Goal: Task Accomplishment & Management: Manage account settings

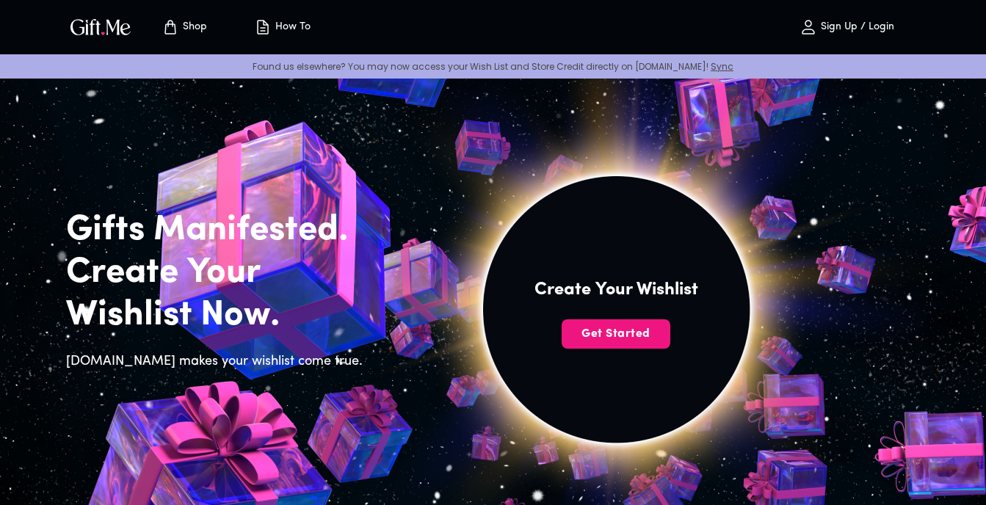
click at [855, 26] on p "Sign Up / Login" at bounding box center [855, 27] width 77 height 12
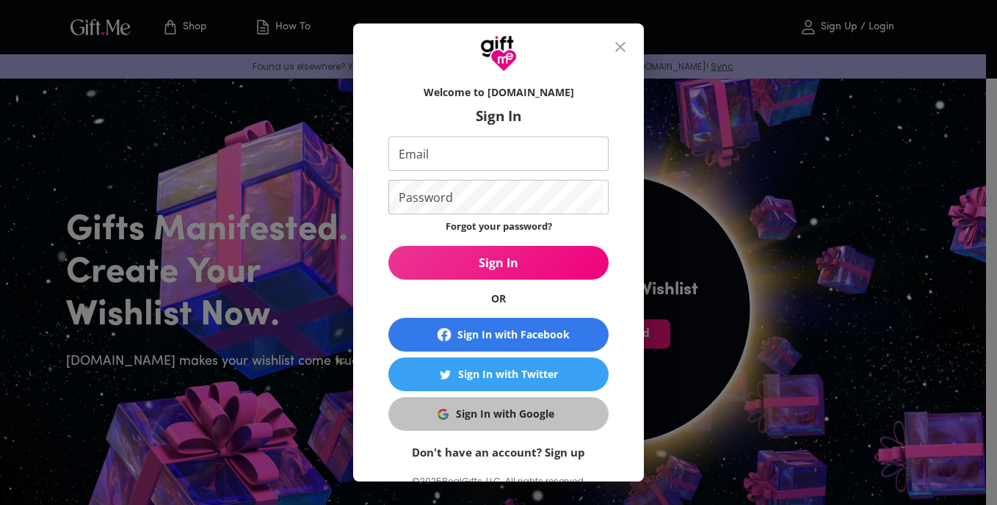
click at [532, 429] on button "Sign In with Google" at bounding box center [499, 414] width 220 height 34
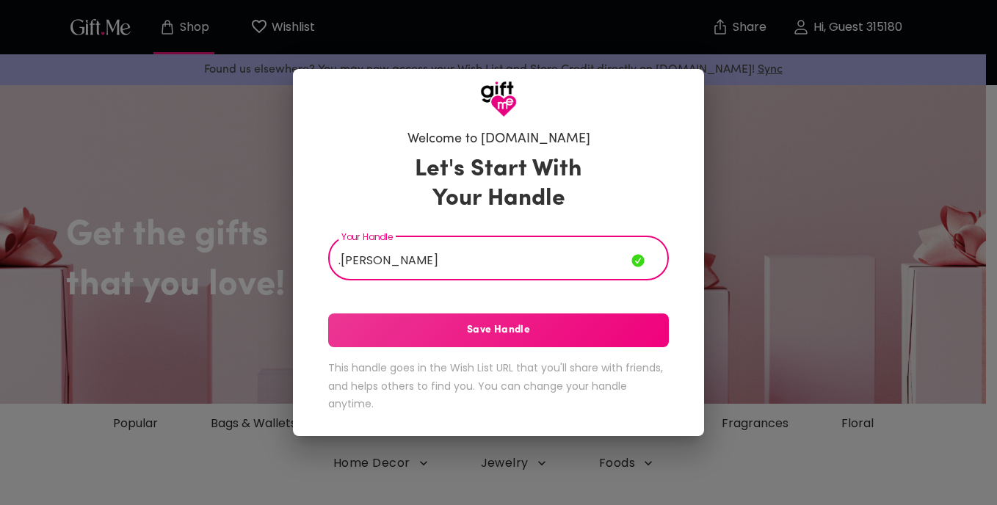
type input ".[PERSON_NAME]"
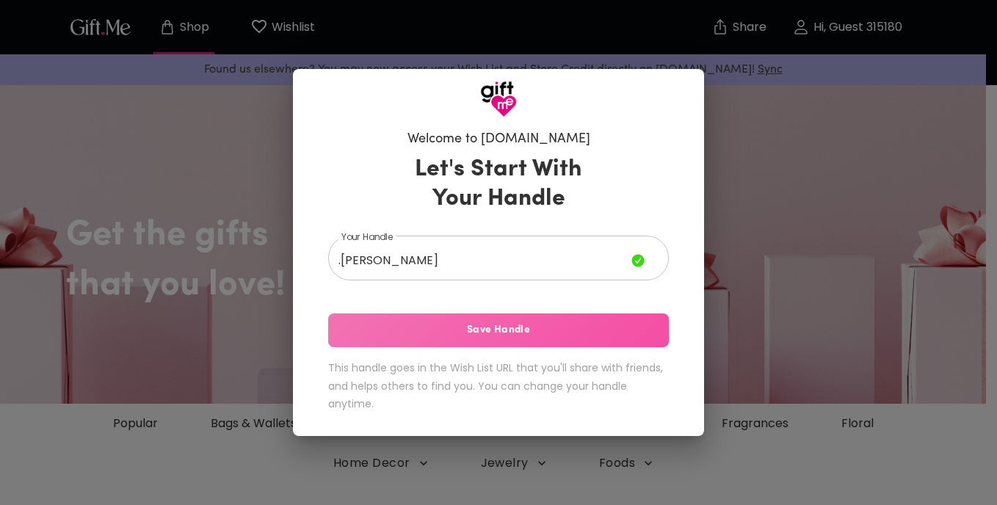
click at [544, 338] on span "Save Handle" at bounding box center [498, 330] width 341 height 16
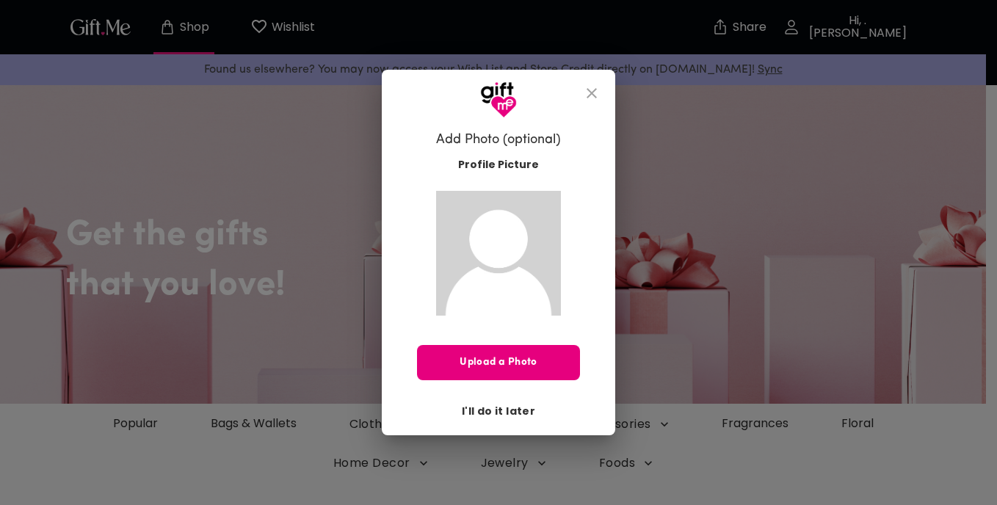
click at [521, 408] on span "I'll do it later" at bounding box center [498, 411] width 73 height 16
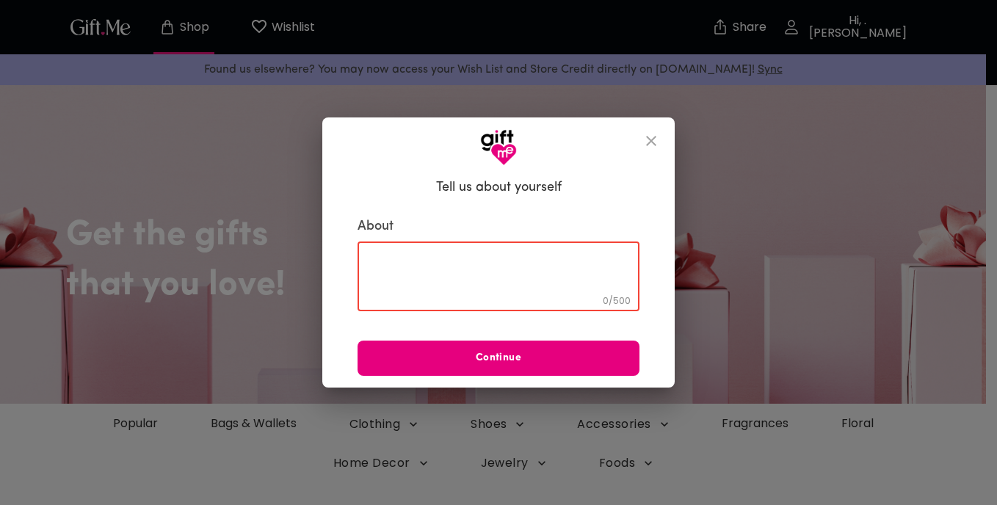
click at [531, 276] on textarea at bounding box center [498, 277] width 261 height 42
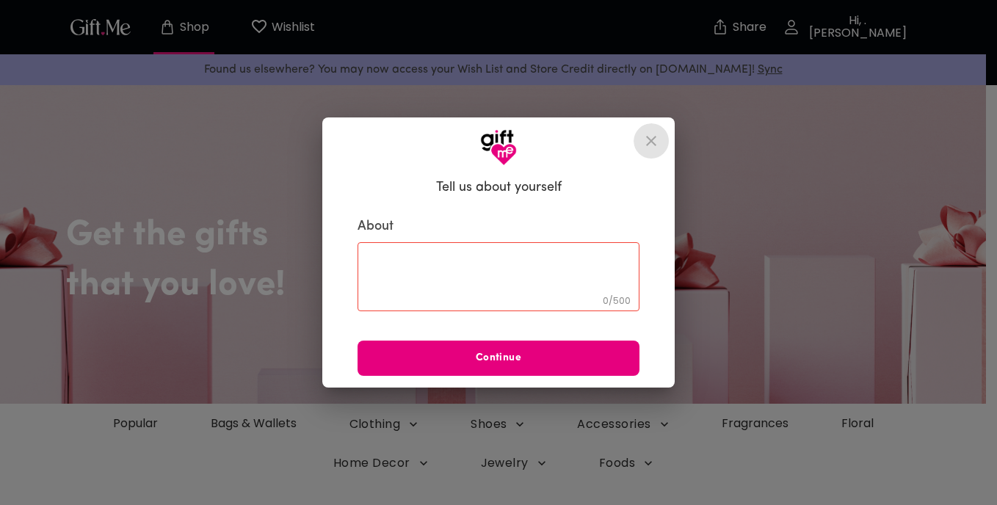
click at [651, 145] on icon "close" at bounding box center [652, 141] width 18 height 18
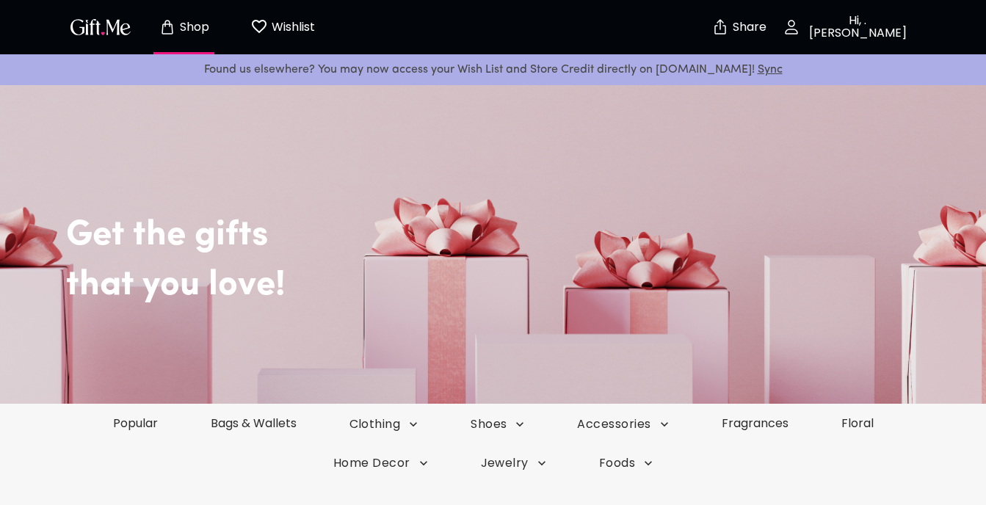
click at [543, 310] on div "Get the gifts that you love!" at bounding box center [493, 242] width 986 height 144
click at [106, 22] on img "button" at bounding box center [101, 26] width 66 height 21
click at [405, 71] on p "Found us elsewhere? You may now access your Wish List and Store Credit directly…" at bounding box center [493, 69] width 963 height 19
click at [283, 20] on p "Wishlist" at bounding box center [291, 27] width 47 height 19
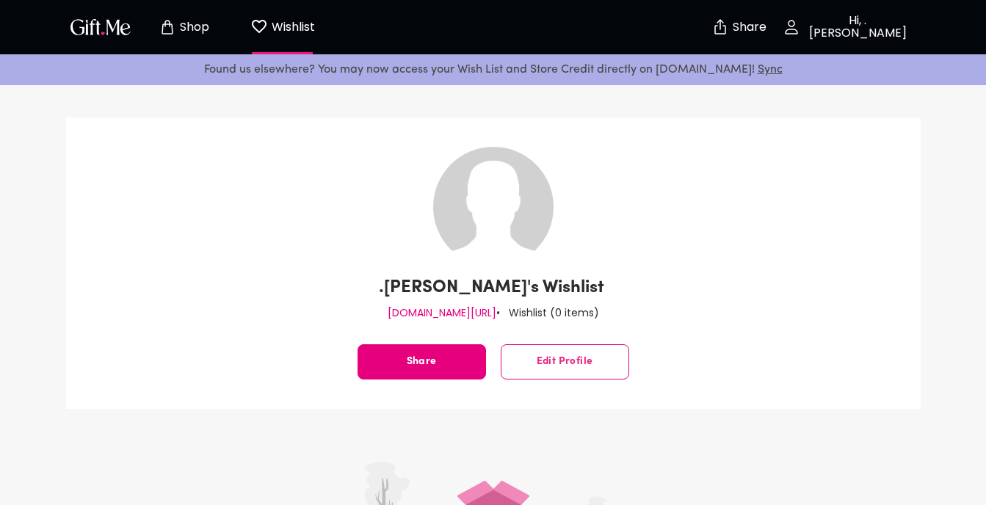
click at [738, 31] on p "Share" at bounding box center [747, 27] width 37 height 12
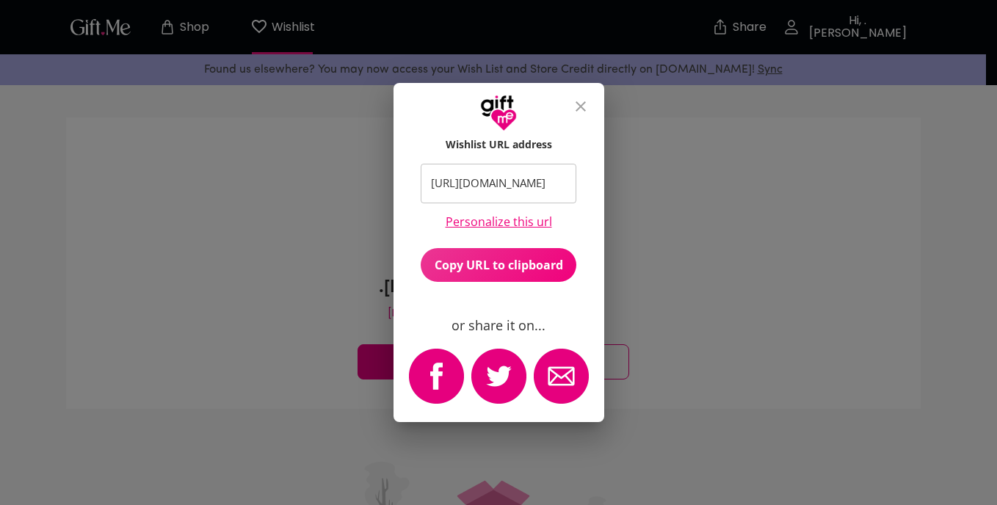
click at [593, 112] on button "close" at bounding box center [580, 106] width 35 height 35
